Goal: Information Seeking & Learning: Find specific page/section

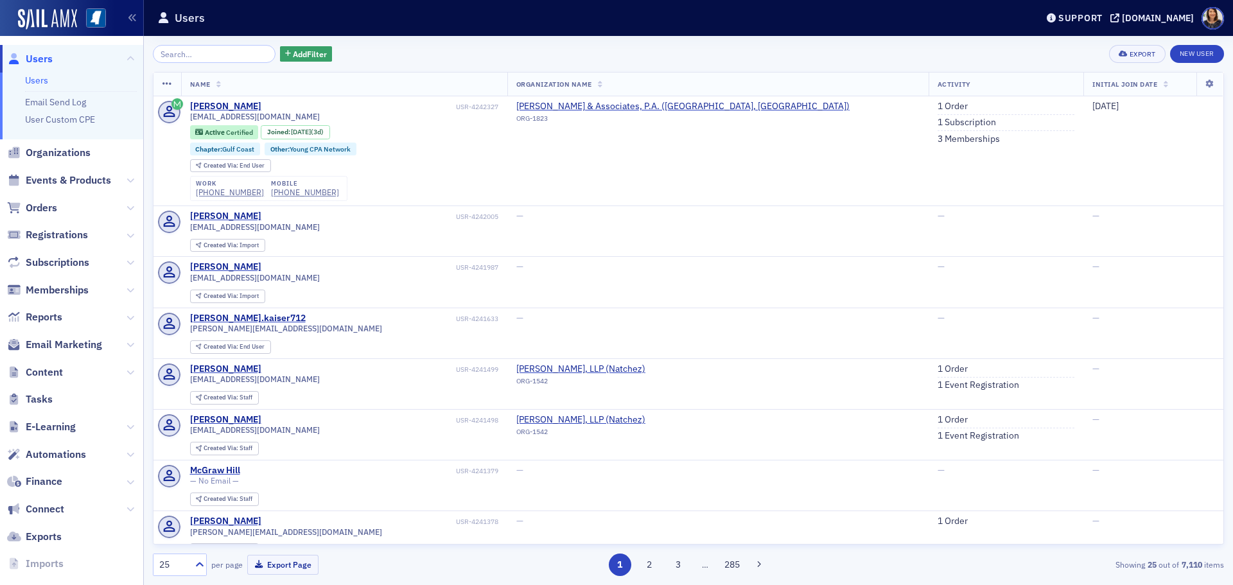
click at [38, 59] on span "Users" at bounding box center [39, 59] width 27 height 14
click at [222, 68] on div "Add Filter Export New User Name Organization Name Activity Initial Join Date [P…" at bounding box center [688, 310] width 1071 height 531
click at [218, 58] on input "search" at bounding box center [214, 54] width 123 height 18
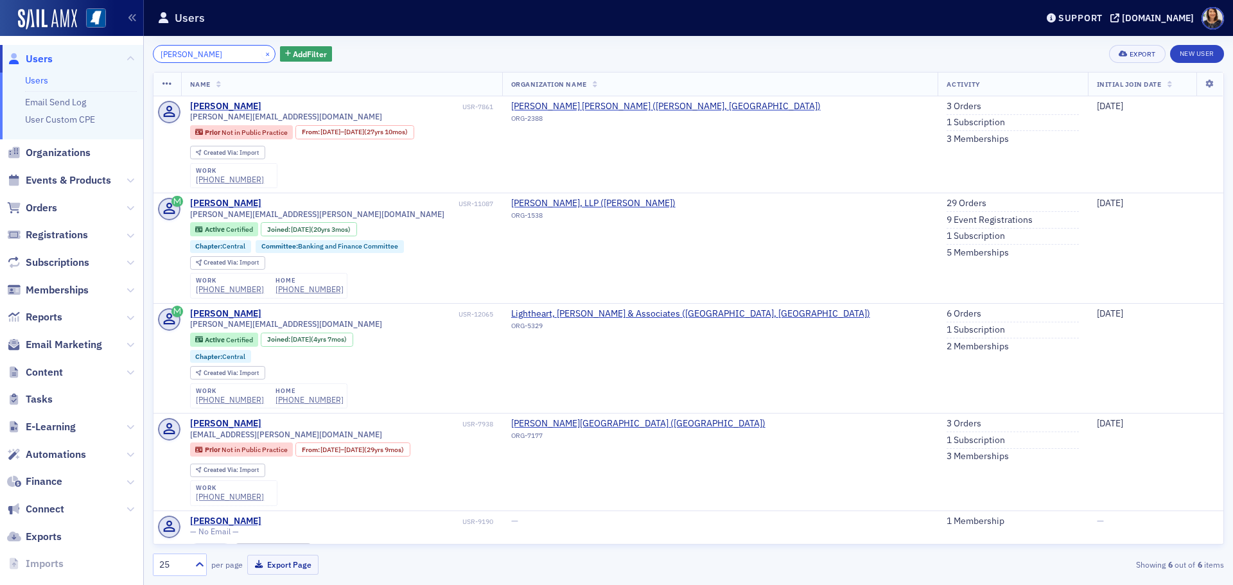
type input "[PERSON_NAME]"
click at [262, 56] on button "×" at bounding box center [268, 54] width 12 height 12
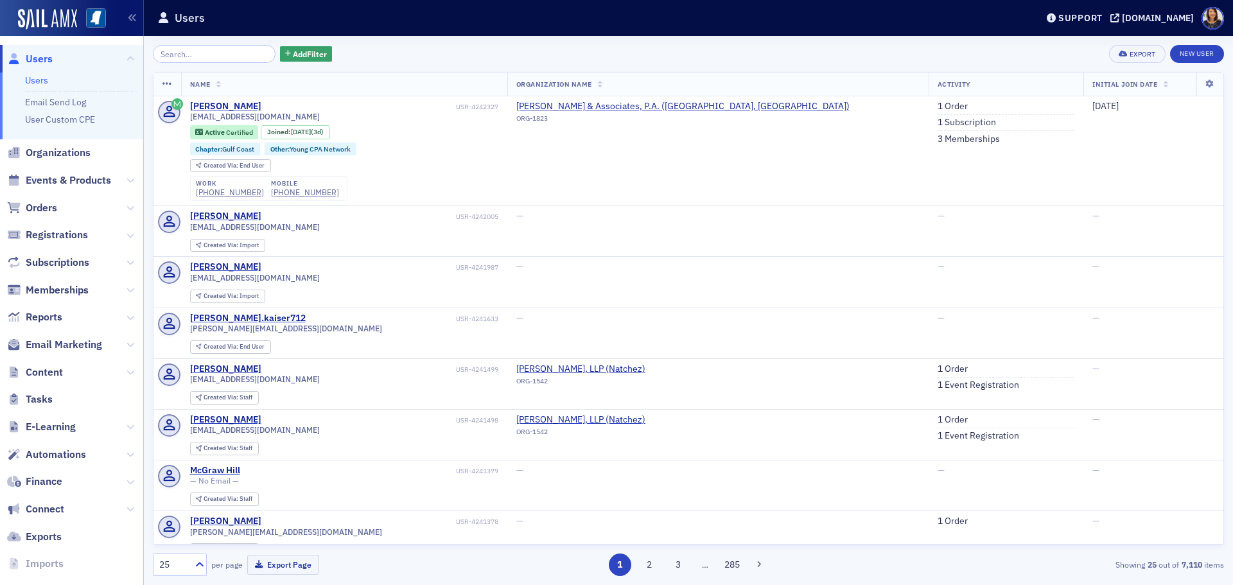
click at [190, 42] on div "Add Filter Export New User Name Organization Name Activity Initial Join Date [P…" at bounding box center [688, 310] width 1071 height 549
click at [197, 47] on input "search" at bounding box center [214, 54] width 123 height 18
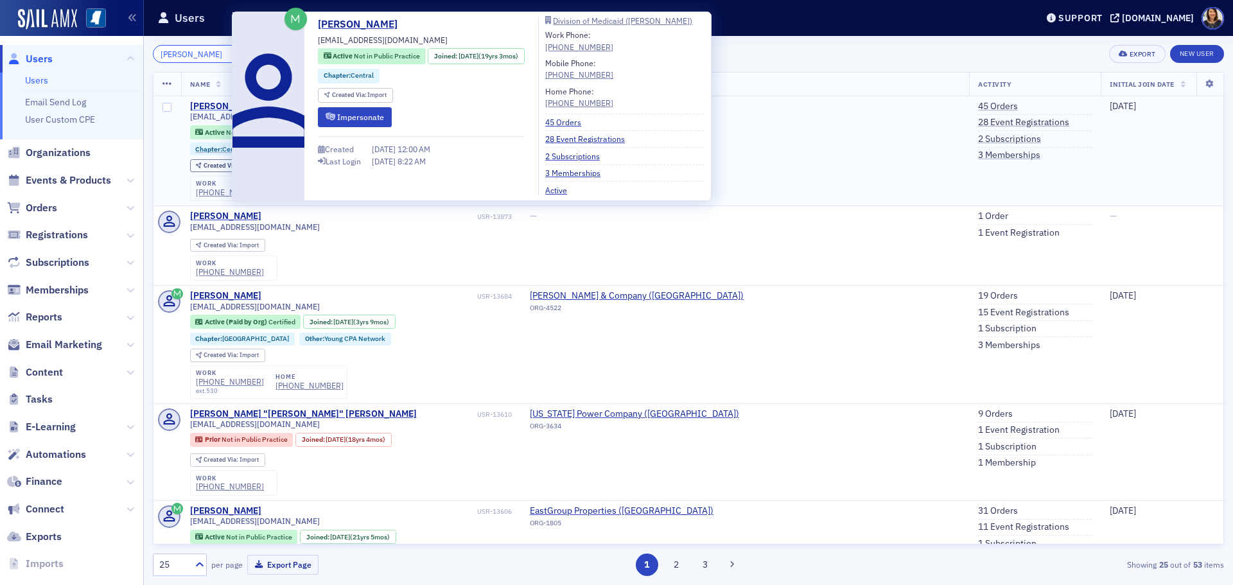
type input "[PERSON_NAME]"
click at [212, 103] on div "[PERSON_NAME]" at bounding box center [225, 107] width 71 height 12
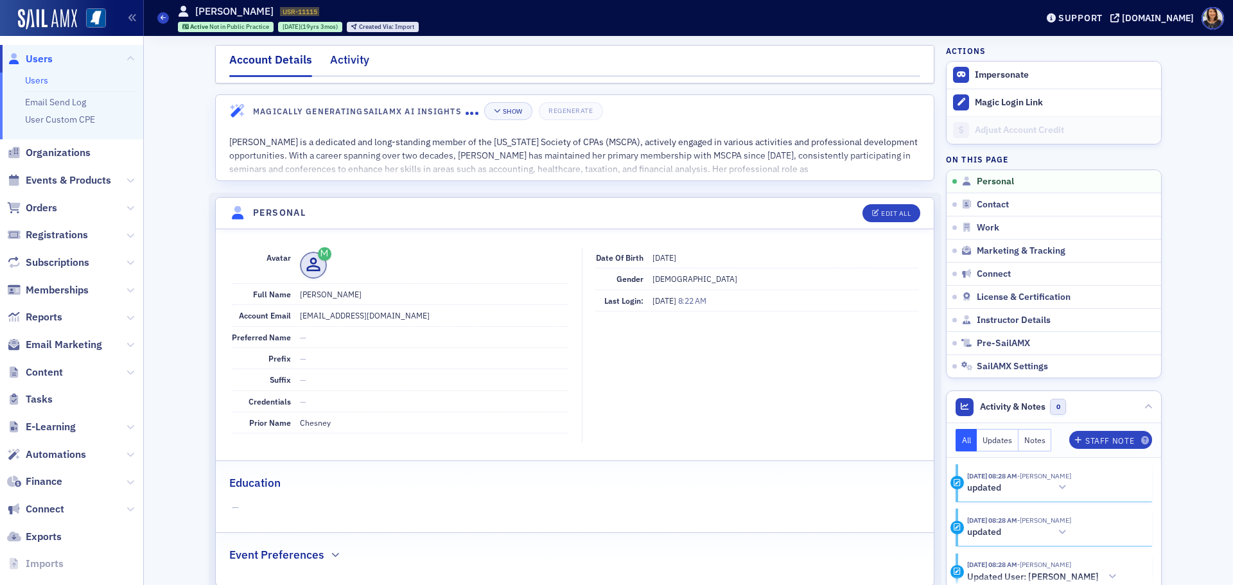
click at [346, 62] on div "Activity" at bounding box center [349, 63] width 39 height 24
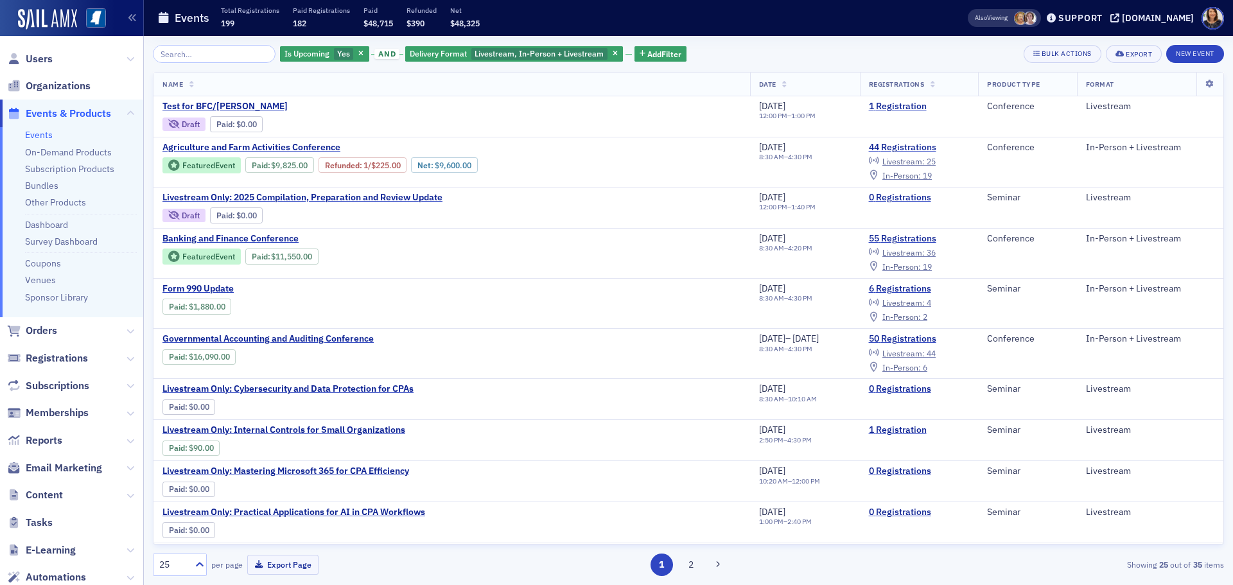
drag, startPoint x: 1224, startPoint y: 148, endPoint x: 1219, endPoint y: 193, distance: 45.2
click at [1222, 194] on div "Is Upcoming Yes and Delivery Format Livestream, In-Person + Livestream Add Filt…" at bounding box center [688, 310] width 1089 height 549
click at [919, 175] on span "In-Person :" at bounding box center [901, 175] width 39 height 10
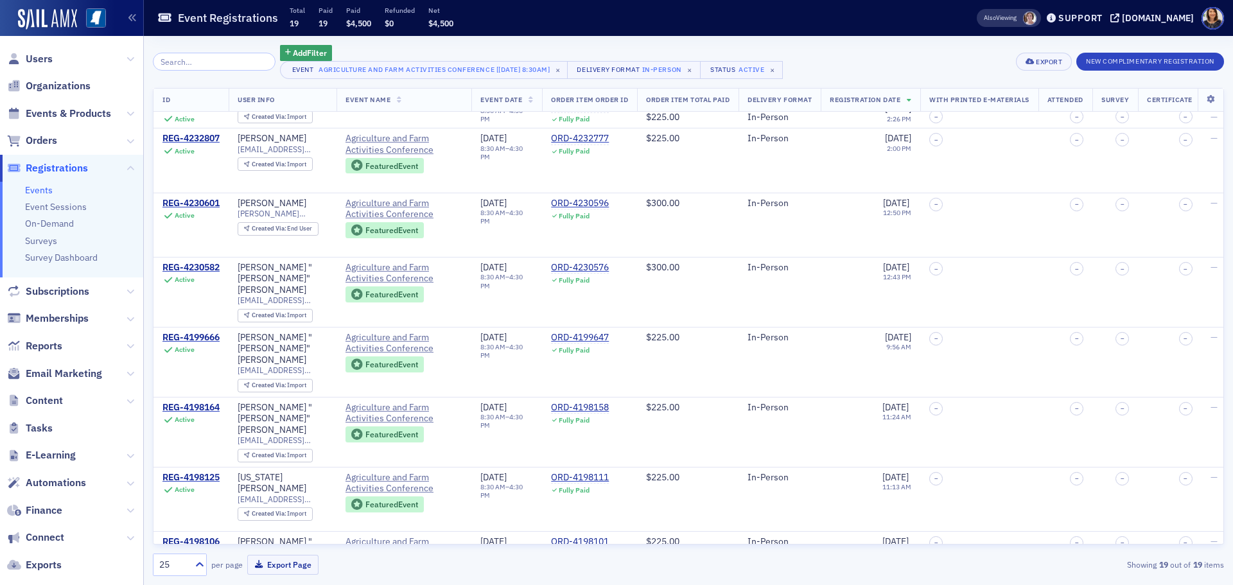
scroll to position [587, 0]
drag, startPoint x: 1224, startPoint y: 313, endPoint x: 1223, endPoint y: 344, distance: 30.8
click at [1223, 344] on div "Add Filter Event Agriculture and Farm Activities Conference [8/19/2025 8:30am] …" at bounding box center [688, 310] width 1089 height 549
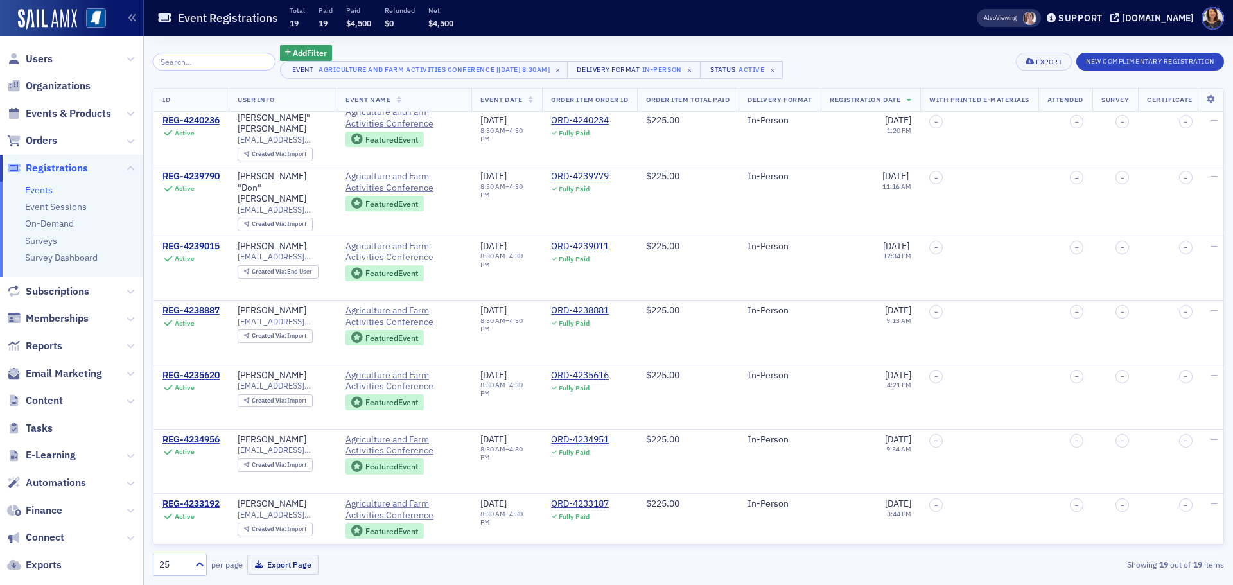
scroll to position [0, 0]
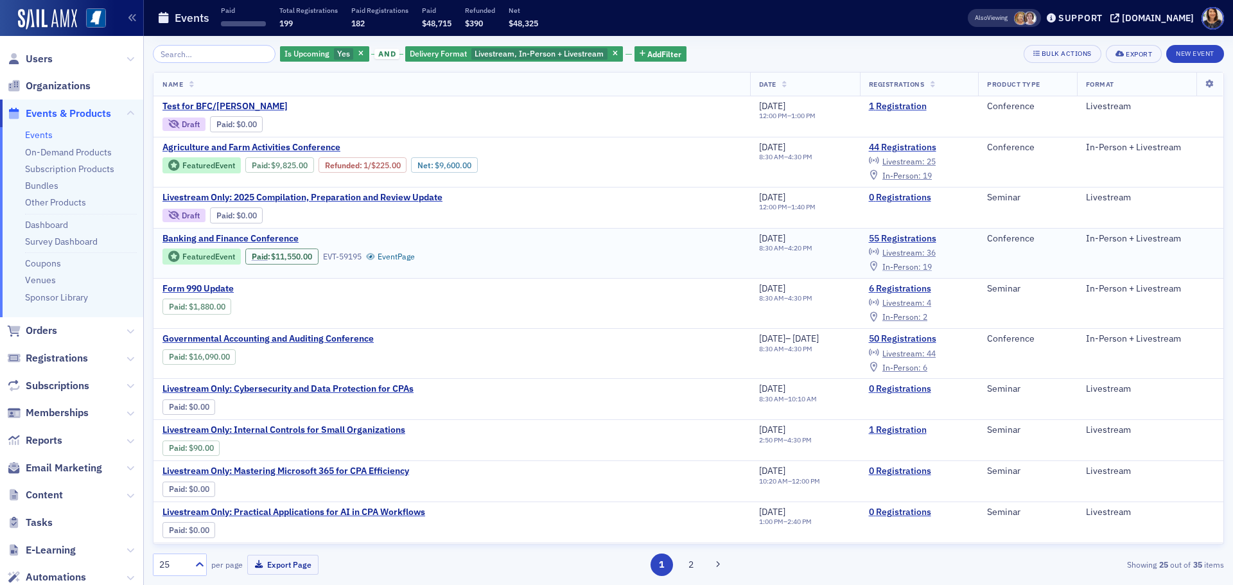
click at [921, 267] on span "In-Person :" at bounding box center [901, 266] width 39 height 10
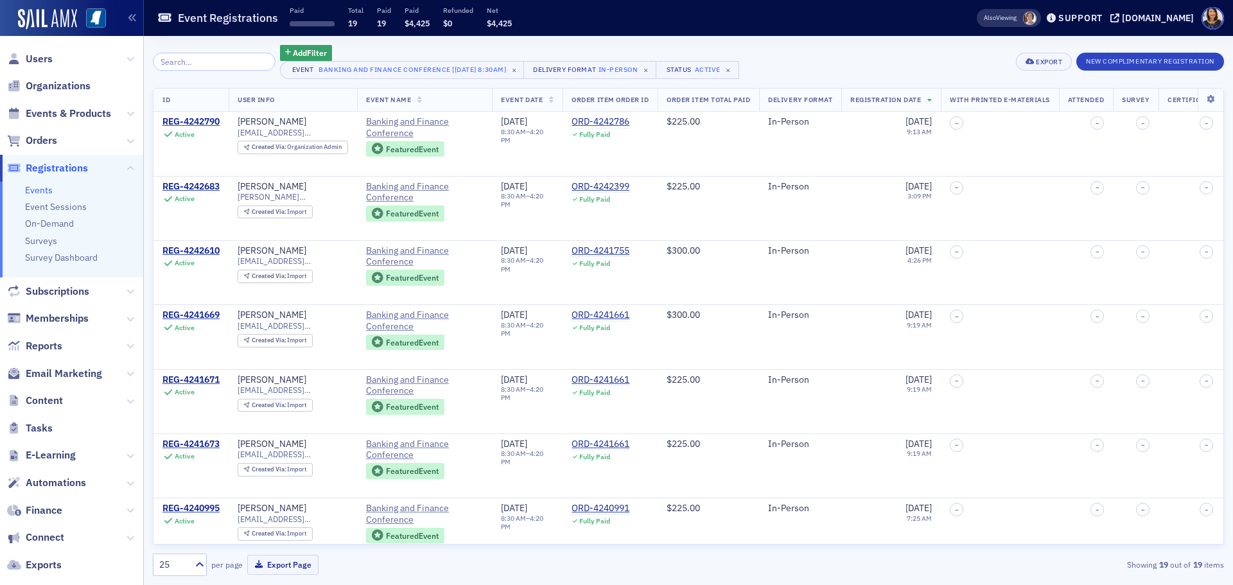
drag, startPoint x: 1232, startPoint y: 107, endPoint x: 1230, endPoint y: 152, distance: 45.0
click at [1230, 152] on div "Add Filter Event Banking and Finance Conference [8/21/2025 8:30am] × Delivery F…" at bounding box center [688, 310] width 1089 height 549
click at [33, 58] on span "Users" at bounding box center [39, 59] width 27 height 14
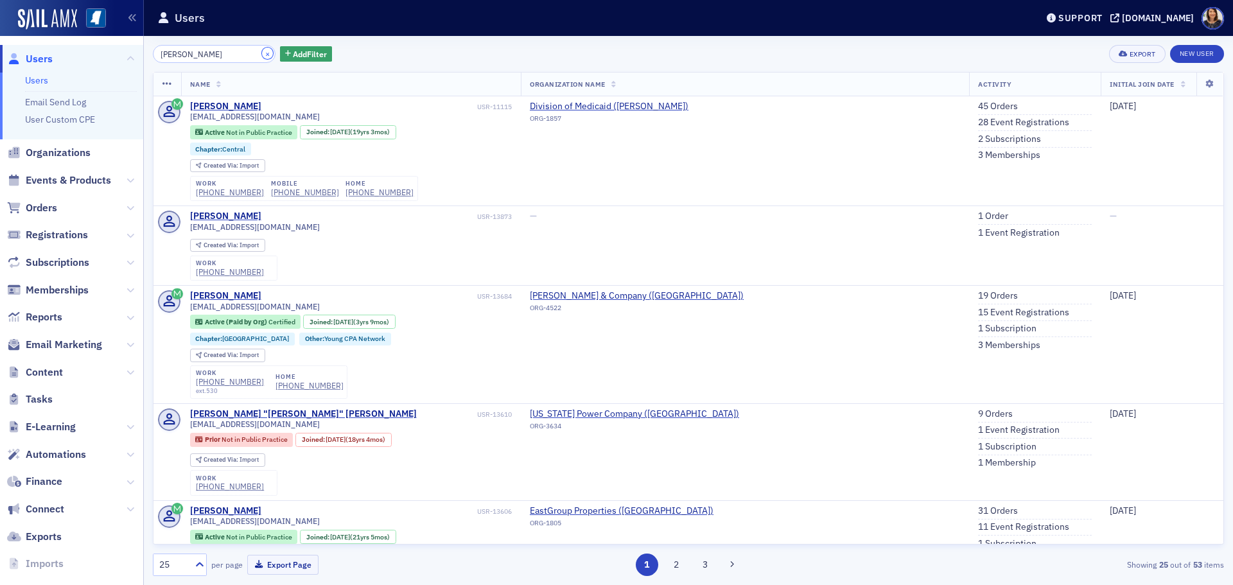
click at [262, 54] on button "×" at bounding box center [268, 54] width 12 height 12
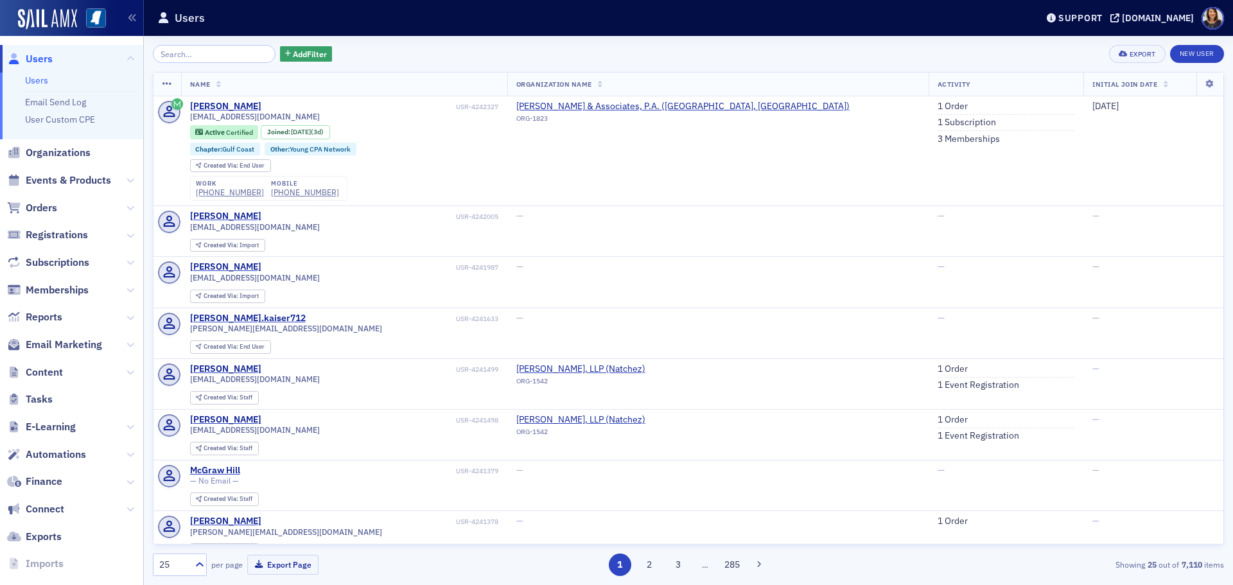
click at [41, 61] on span "Users" at bounding box center [39, 59] width 27 height 14
